Goal: Task Accomplishment & Management: Manage account settings

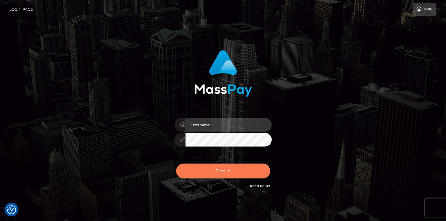
type input "mariolabugaj"
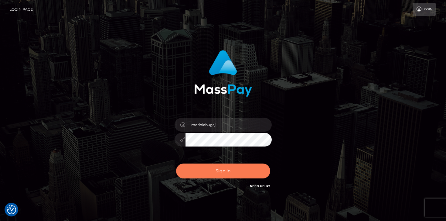
click at [233, 173] on button "Sign in" at bounding box center [223, 170] width 94 height 15
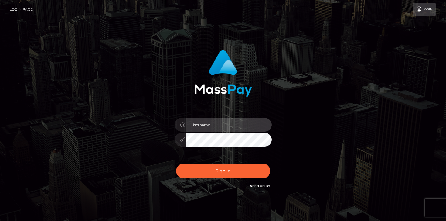
type input "mariolabugaj"
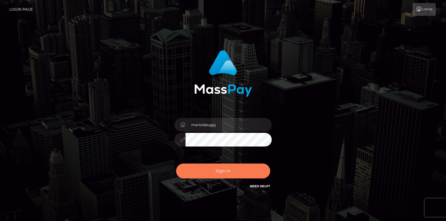
click at [233, 173] on button "Sign in" at bounding box center [223, 170] width 94 height 15
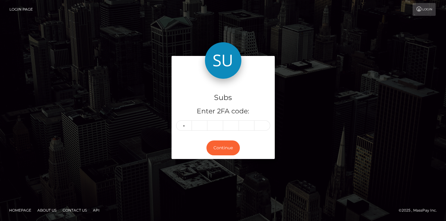
type input "1"
type input "9"
type input "4"
type input "6"
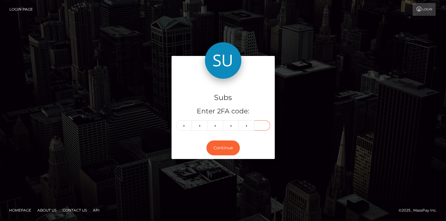
type input "3"
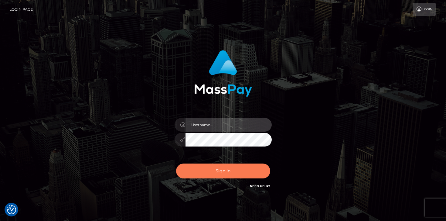
type input "mariolabugaj"
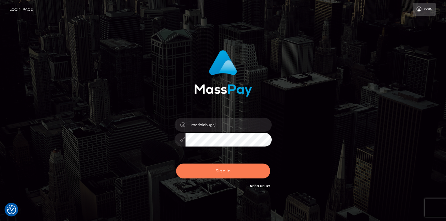
click at [225, 171] on button "Sign in" at bounding box center [223, 170] width 94 height 15
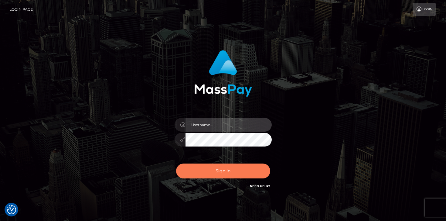
type input "mariolabugaj"
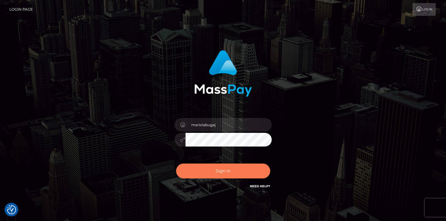
click at [226, 170] on button "Sign in" at bounding box center [223, 170] width 94 height 15
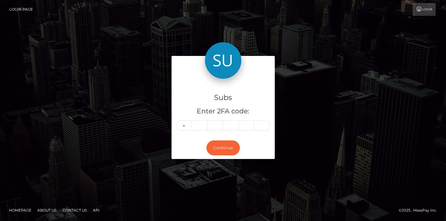
type input "2"
type input "4"
type input "1"
type input "7"
type input "5"
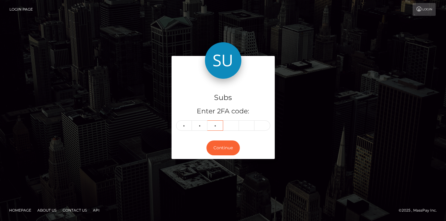
type input "5"
type input "9"
type input "4"
